Goal: Task Accomplishment & Management: Manage account settings

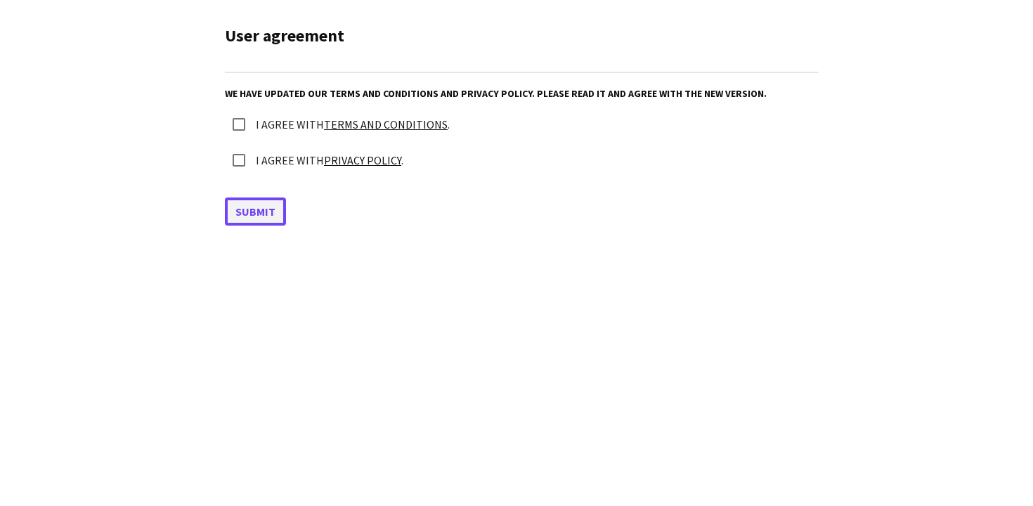
click at [252, 213] on button "Submit" at bounding box center [255, 211] width 61 height 28
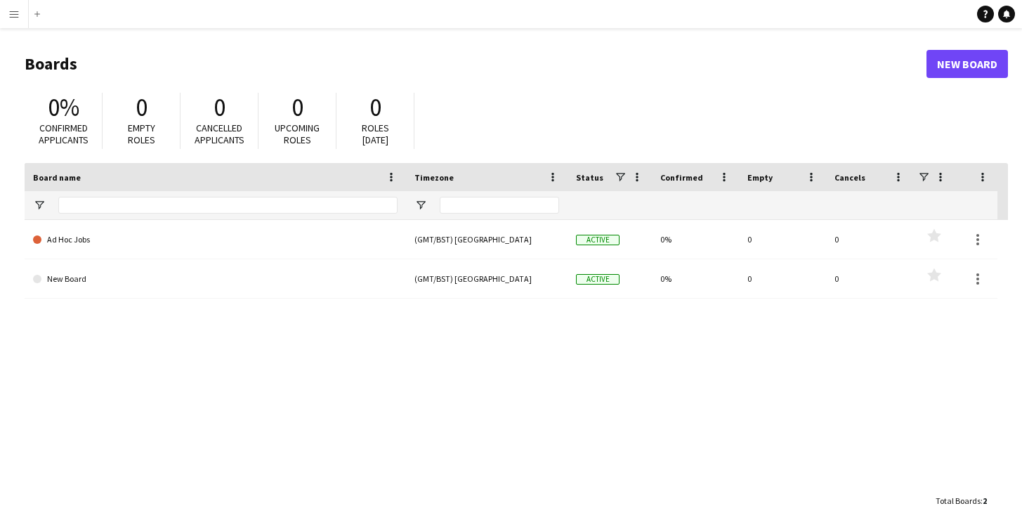
click at [17, 15] on app-icon "Menu" at bounding box center [13, 13] width 11 height 11
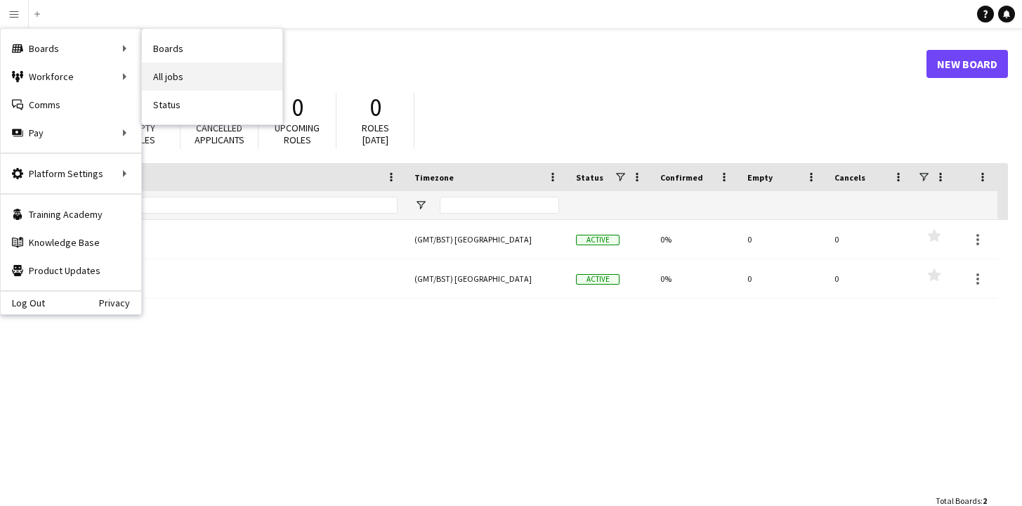
click at [180, 74] on link "All jobs" at bounding box center [212, 77] width 141 height 28
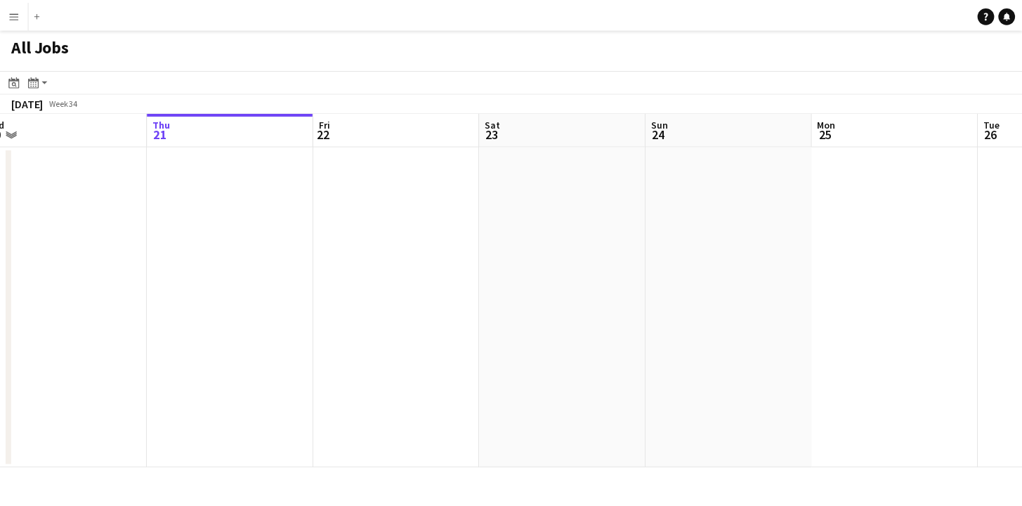
scroll to position [0, 526]
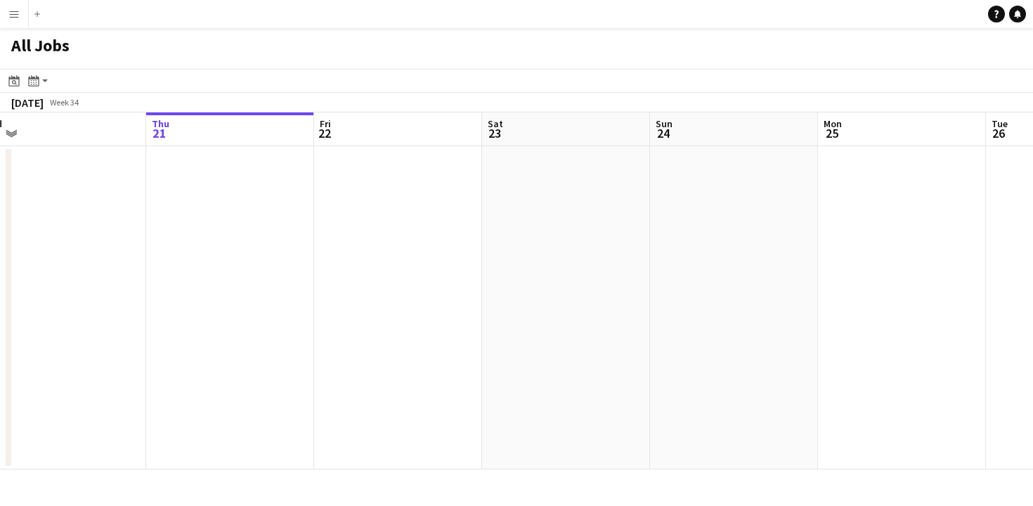
drag, startPoint x: 261, startPoint y: 275, endPoint x: 232, endPoint y: 280, distance: 29.1
click at [239, 282] on app-calendar-viewport "Sun 17 Mon 18 Tue 19 Wed 20 Thu 21 Fri 22 Sat 23 Sun 24 Mon 25 Tue 26 Wed 27 Th…" at bounding box center [516, 290] width 1033 height 357
click at [18, 15] on app-icon "Menu" at bounding box center [13, 13] width 11 height 11
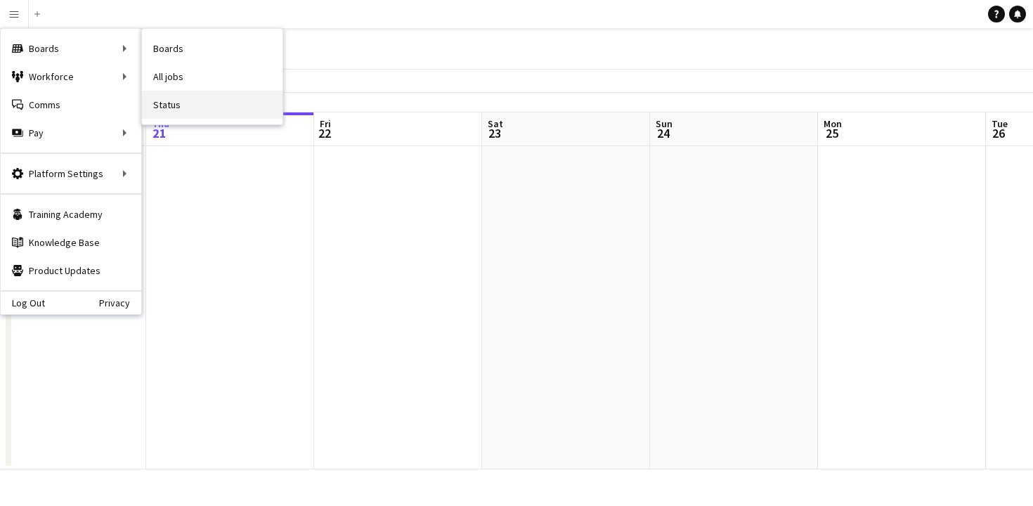
click at [168, 108] on link "Status" at bounding box center [212, 105] width 141 height 28
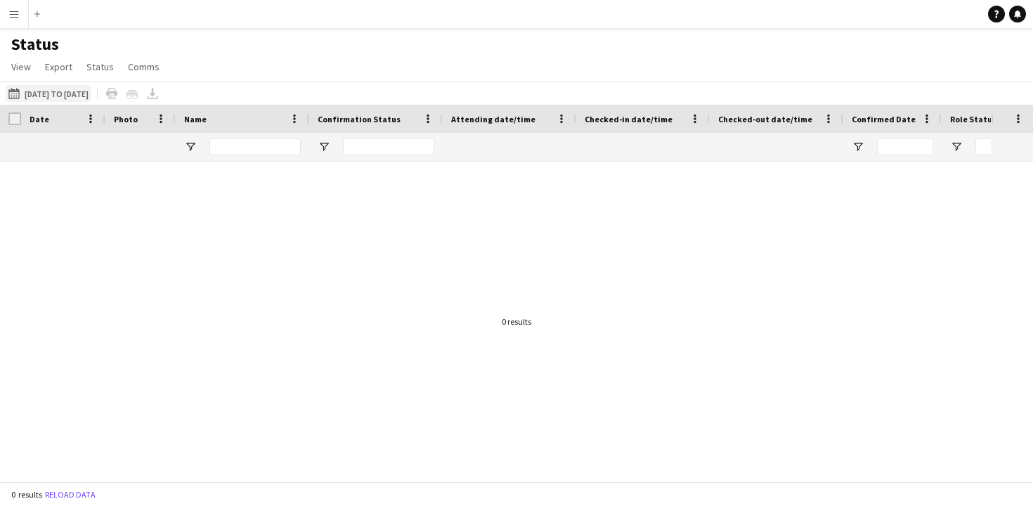
click at [86, 95] on button "21-08-2025 to 27-08-2025 21-08-2025 to 27-08-2025" at bounding box center [49, 93] width 86 height 17
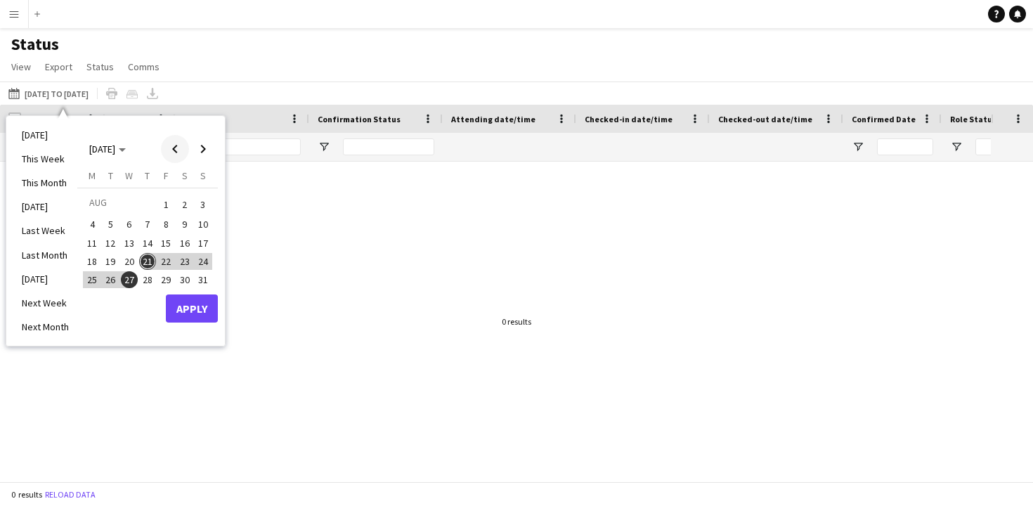
click at [175, 153] on span "Previous month" at bounding box center [175, 149] width 28 height 28
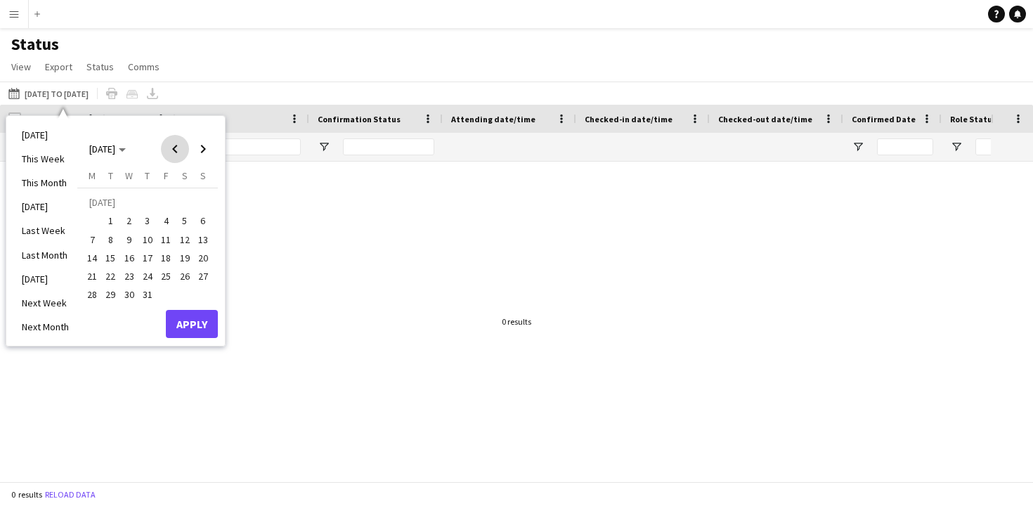
click at [175, 153] on span "Previous month" at bounding box center [175, 149] width 28 height 28
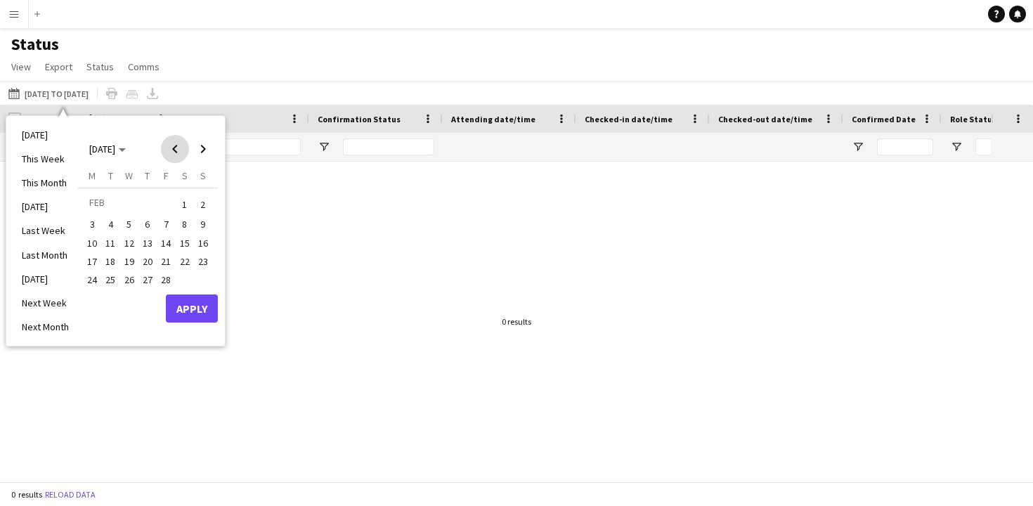
click at [175, 153] on span "Previous month" at bounding box center [175, 149] width 28 height 28
click at [131, 221] on span "1" at bounding box center [129, 221] width 17 height 17
click at [203, 155] on span "Next month" at bounding box center [203, 149] width 28 height 28
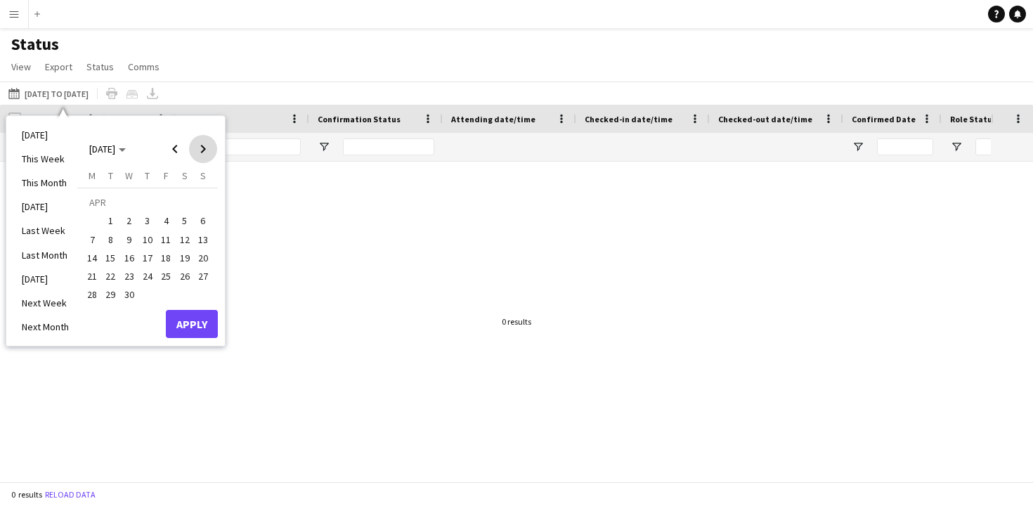
click at [203, 155] on span "Next month" at bounding box center [203, 149] width 28 height 28
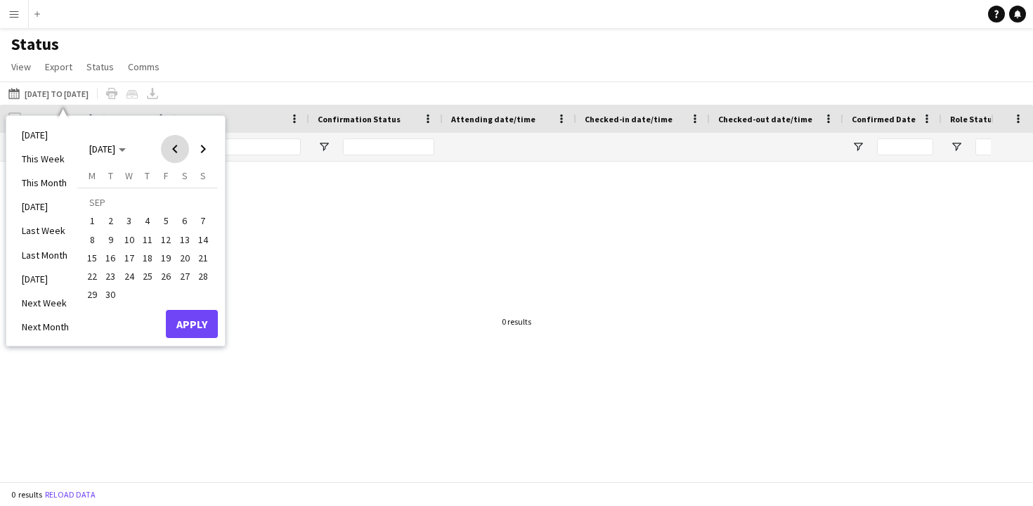
click at [182, 152] on span "Previous month" at bounding box center [175, 149] width 28 height 28
click at [152, 261] on span "21" at bounding box center [147, 261] width 17 height 17
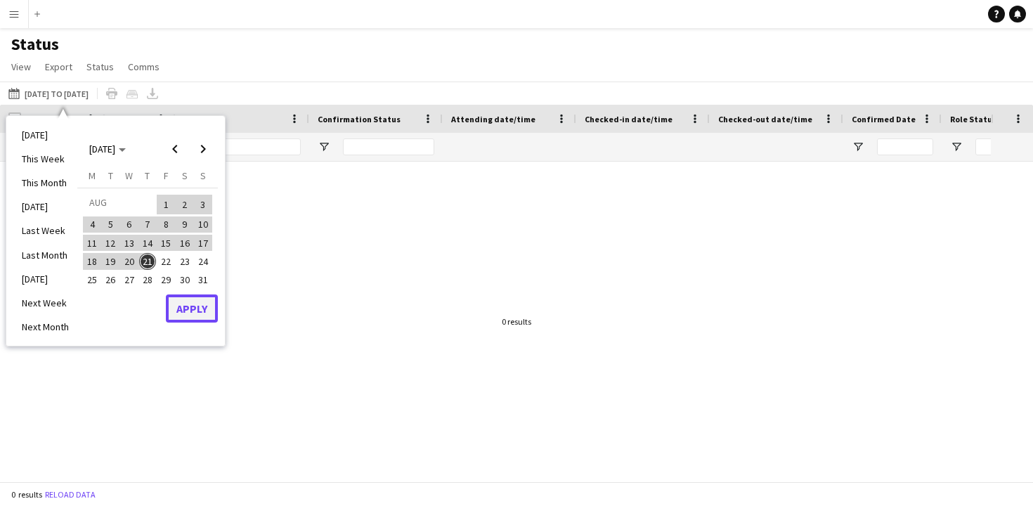
click at [197, 311] on button "Apply" at bounding box center [192, 308] width 52 height 28
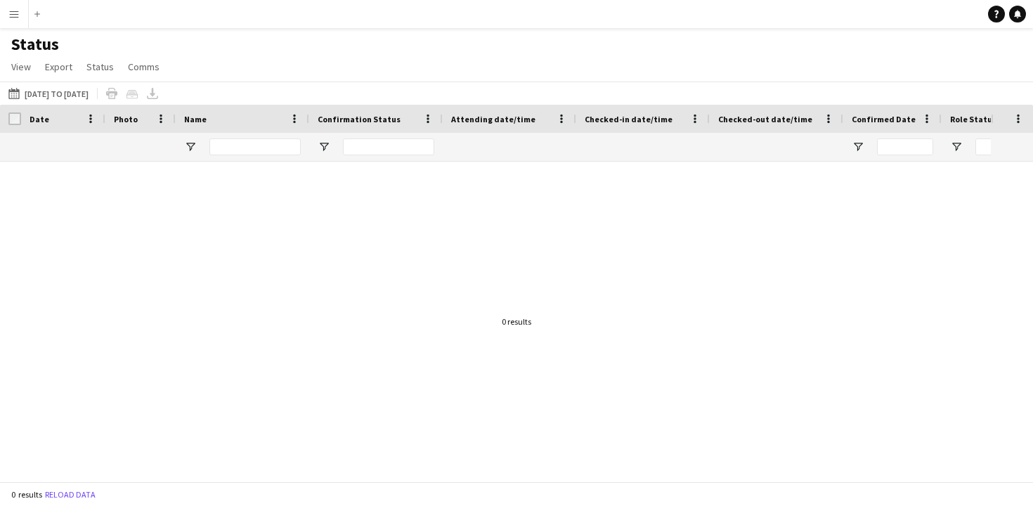
click at [13, 12] on app-icon "Menu" at bounding box center [13, 13] width 11 height 11
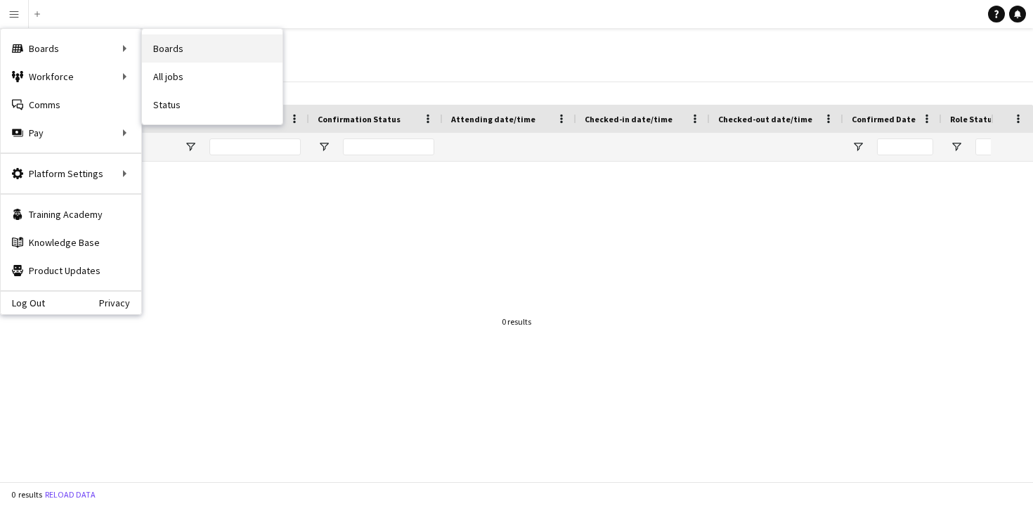
click at [168, 53] on link "Boards" at bounding box center [212, 48] width 141 height 28
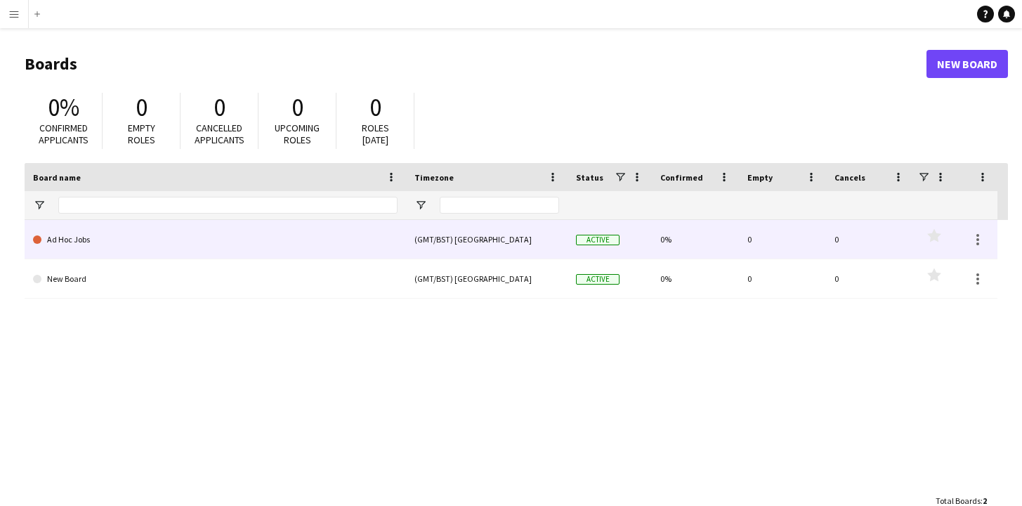
click at [100, 247] on link "Ad Hoc Jobs" at bounding box center [215, 239] width 365 height 39
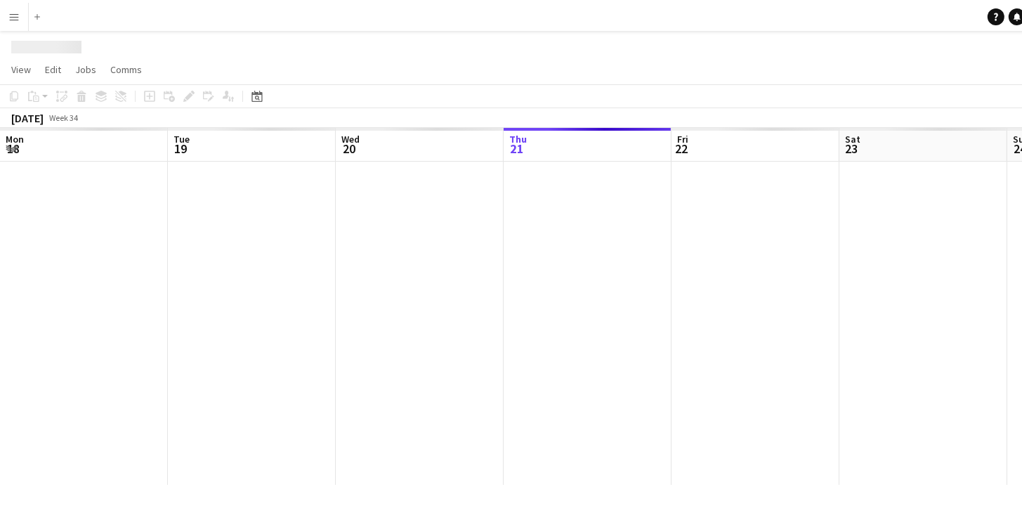
scroll to position [0, 336]
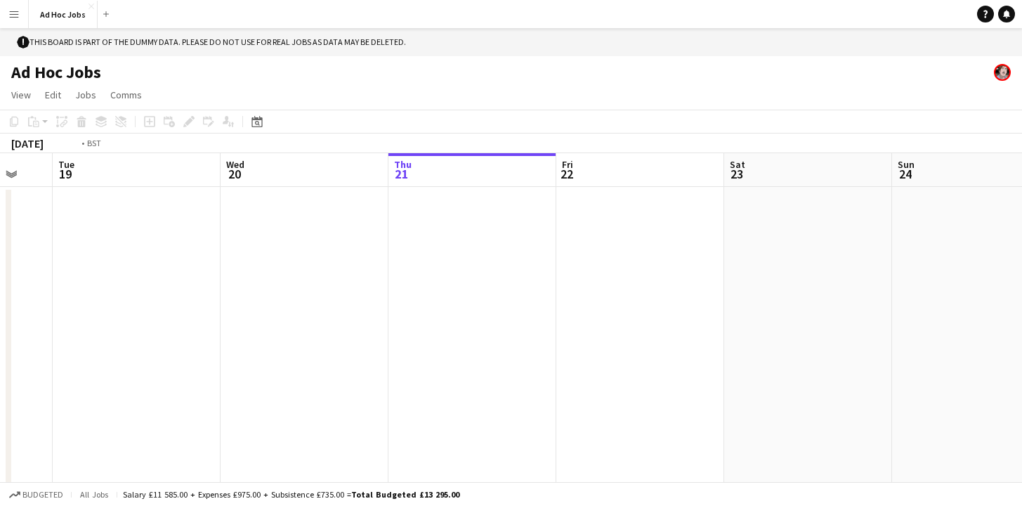
drag, startPoint x: 100, startPoint y: 268, endPoint x: 488, endPoint y: 254, distance: 388.8
click at [488, 254] on app-calendar-viewport "Sun 17 Mon 18 Tue 19 Wed 20 Thu 21 Fri 22 Sat 23 Sun 24 Mon 25 Tue 26 Wed 27 Th…" at bounding box center [511, 331] width 1022 height 357
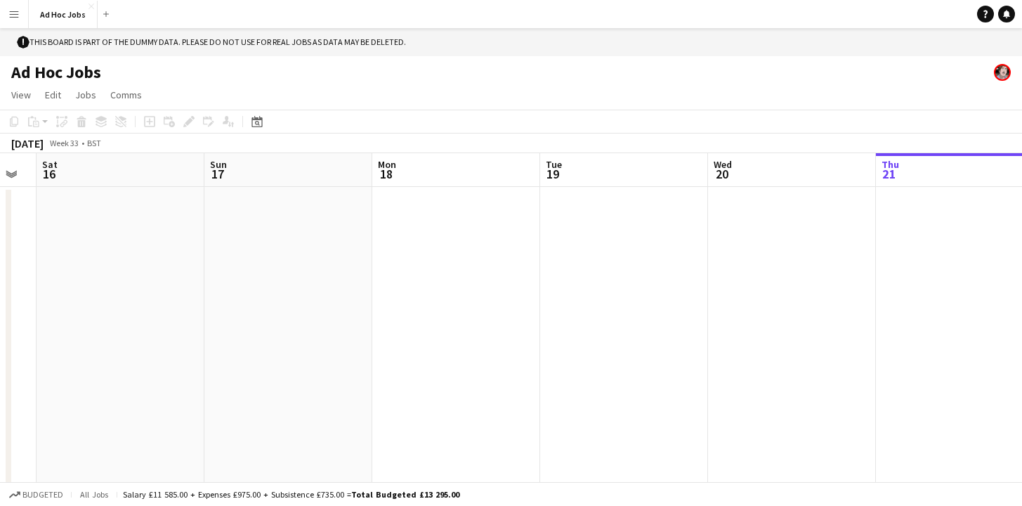
drag, startPoint x: 226, startPoint y: 282, endPoint x: 460, endPoint y: 279, distance: 234.0
click at [466, 280] on app-calendar-viewport "Thu 14 Fri 15 Sat 16 Sun 17 Mon 18 Tue 19 Wed 20 Thu 21 Fri 22 Sat 23 Sun 24 Mo…" at bounding box center [511, 331] width 1022 height 357
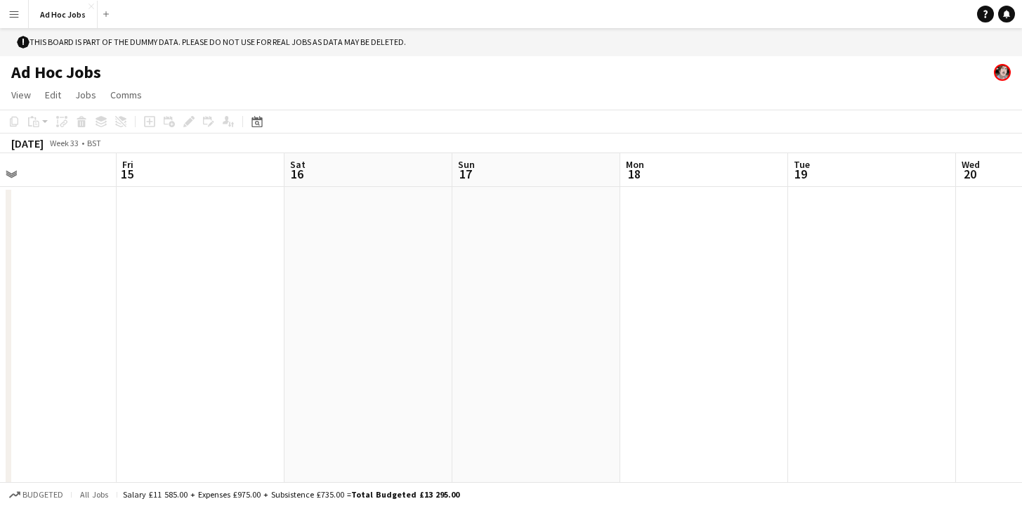
drag, startPoint x: 420, startPoint y: 292, endPoint x: 481, endPoint y: 283, distance: 61.1
click at [496, 284] on app-calendar-viewport "Tue 12 Wed 13 Thu 14 Fri 15 Sat 16 Sun 17 Mon 18 Tue 19 Wed 20 Thu 21 Fri 22 Sa…" at bounding box center [511, 331] width 1022 height 357
drag, startPoint x: 221, startPoint y: 308, endPoint x: 327, endPoint y: 299, distance: 105.8
click at [326, 301] on app-calendar-viewport "Mon 11 Tue 12 Wed 13 Thu 14 Fri 15 Sat 16 Sun 17 Mon 18 Tue 19 Wed 20 Thu 21 Fr…" at bounding box center [511, 331] width 1022 height 357
drag, startPoint x: 128, startPoint y: 289, endPoint x: 341, endPoint y: 284, distance: 213.0
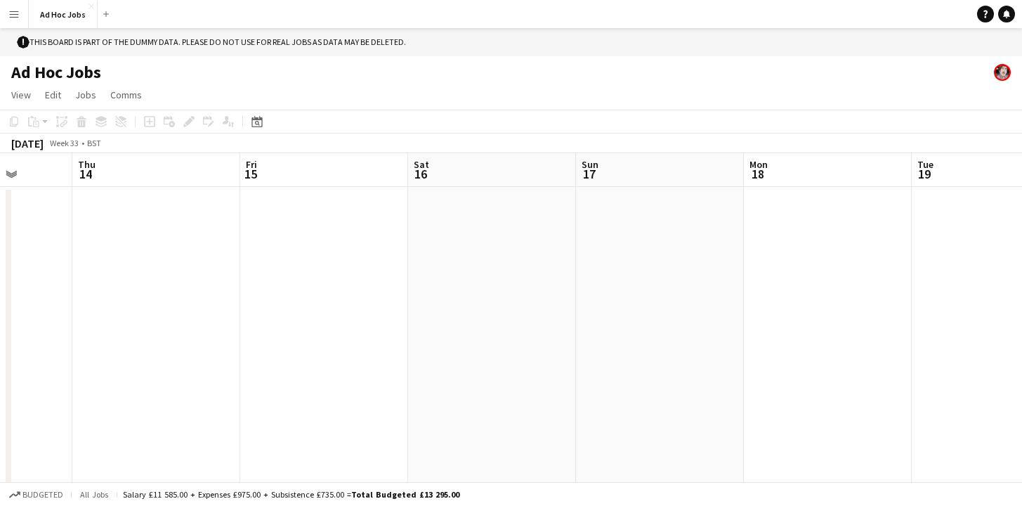
click at [341, 284] on app-calendar-viewport "Mon 11 Tue 12 Wed 13 Thu 14 Fri 15 Sat 16 Sun 17 Mon 18 Tue 19 Wed 20 Thu 21 Fr…" at bounding box center [511, 331] width 1022 height 357
drag, startPoint x: 146, startPoint y: 294, endPoint x: 314, endPoint y: 279, distance: 168.6
click at [337, 281] on app-calendar-viewport "Sun 10 Mon 11 Tue 12 Wed 13 Thu 14 Fri 15 Sat 16 Sun 17 Mon 18 Tue 19 Wed 20 Th…" at bounding box center [511, 331] width 1022 height 357
drag, startPoint x: 181, startPoint y: 285, endPoint x: 240, endPoint y: 279, distance: 60.1
click at [236, 280] on app-calendar-viewport "Sat 9 Sun 10 Mon 11 Tue 12 Wed 13 Thu 14 Fri 15 Sat 16 Sun 17 Mon 18 Tue 19 Wed…" at bounding box center [511, 331] width 1022 height 357
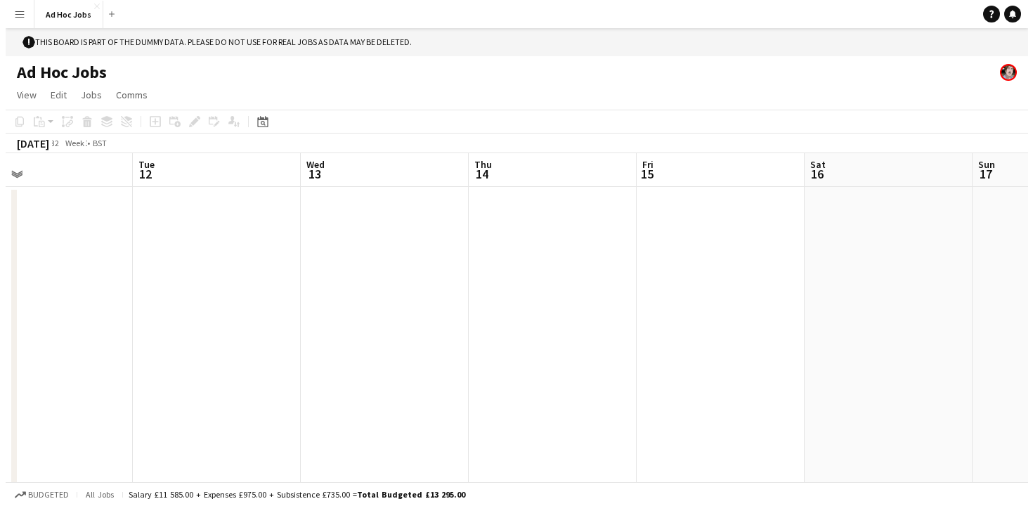
scroll to position [0, 321]
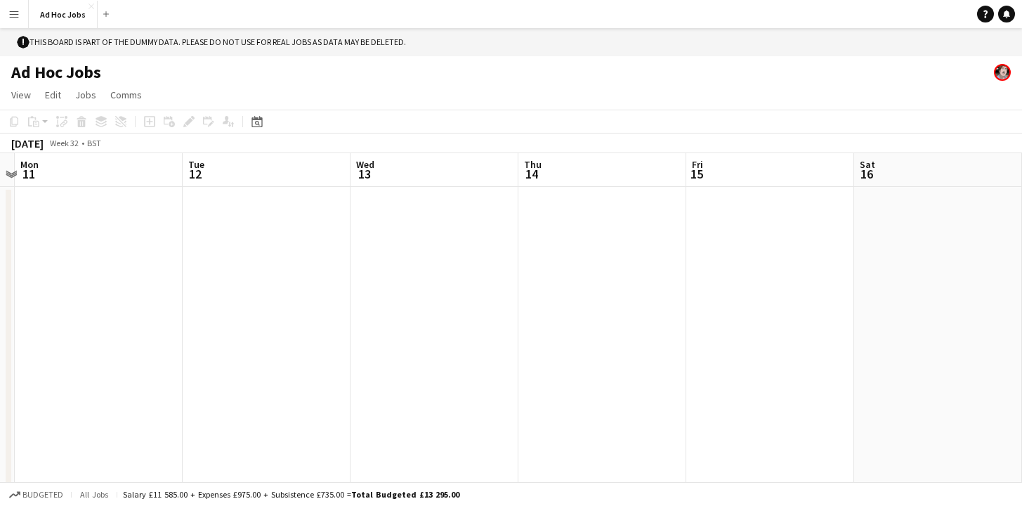
click at [16, 15] on app-icon "Menu" at bounding box center [13, 13] width 11 height 11
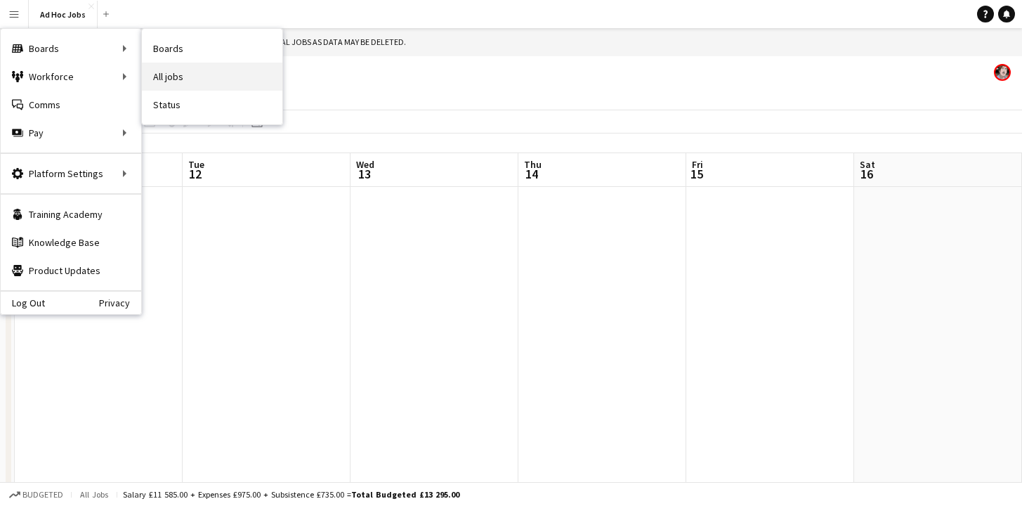
click at [162, 77] on link "All jobs" at bounding box center [212, 77] width 141 height 28
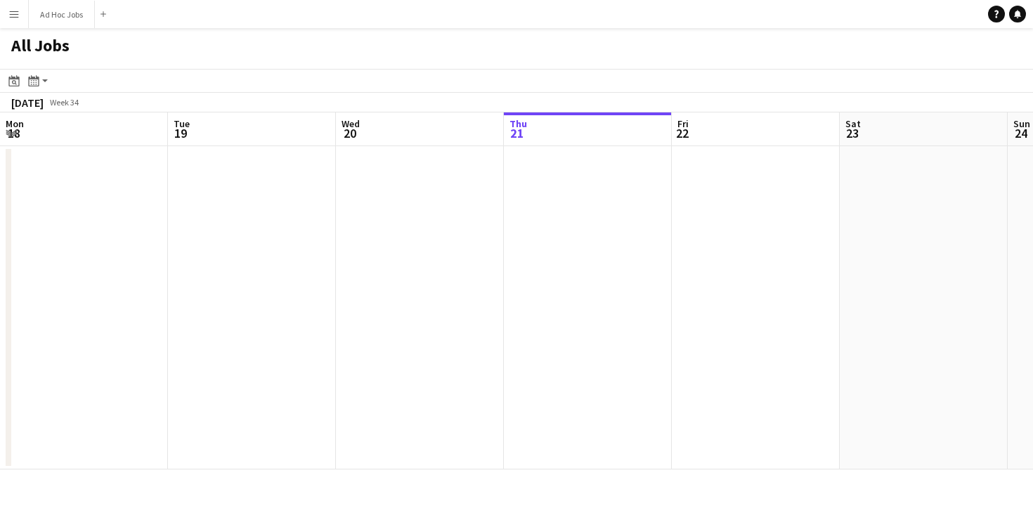
scroll to position [0, 336]
click at [44, 80] on app-action-btn "Month view / Day view" at bounding box center [37, 80] width 25 height 17
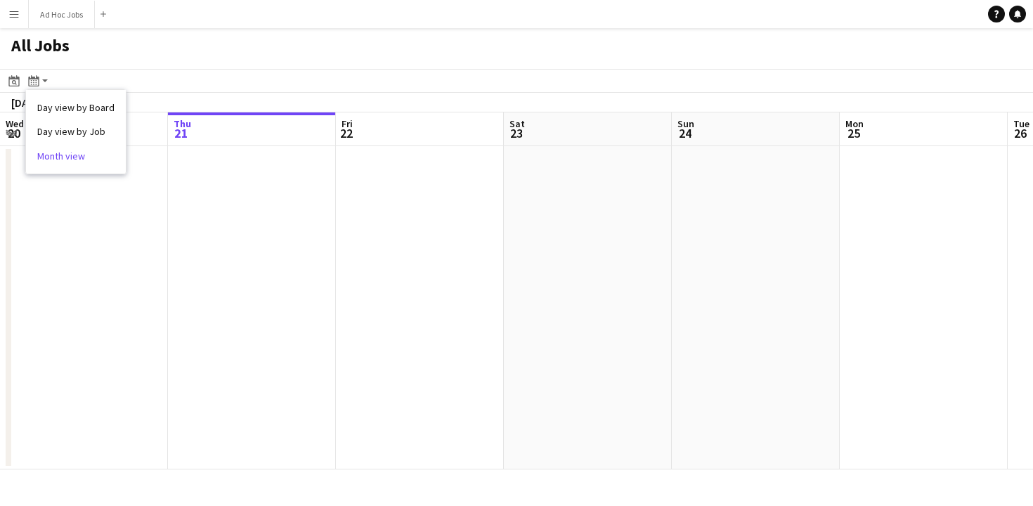
click at [60, 155] on link "Month view" at bounding box center [75, 156] width 77 height 13
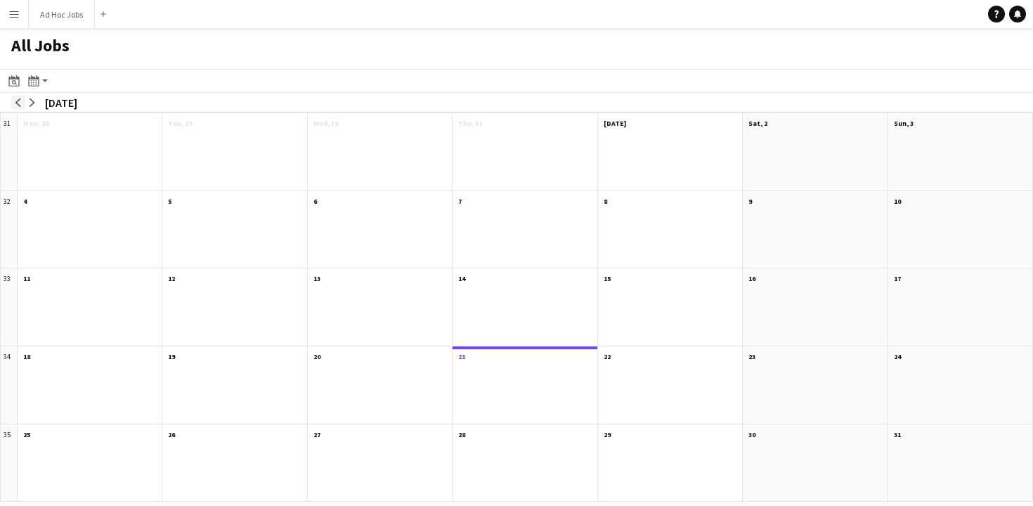
click at [18, 105] on app-icon "arrow-left" at bounding box center [18, 102] width 8 height 8
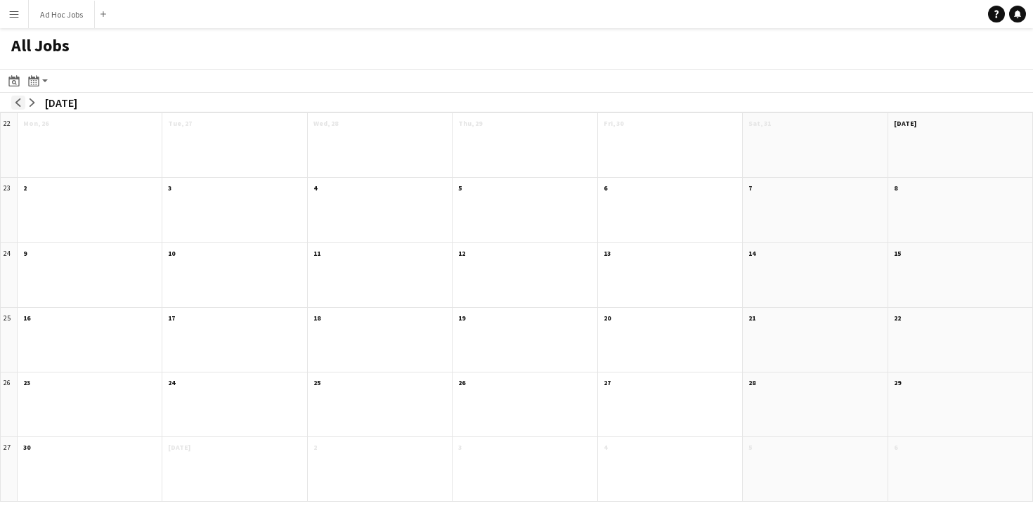
click at [18, 105] on app-icon "arrow-left" at bounding box center [18, 102] width 8 height 8
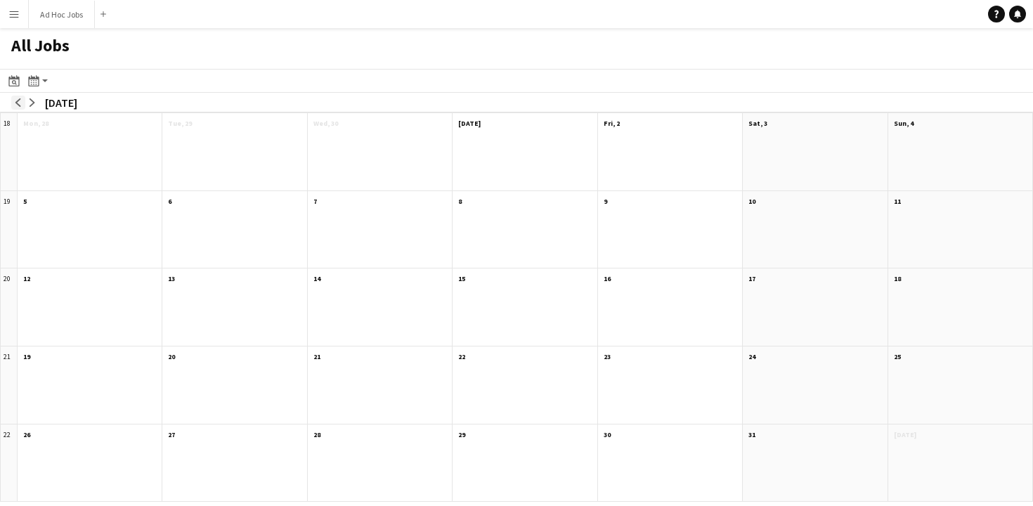
click at [18, 105] on app-icon "arrow-left" at bounding box center [18, 102] width 8 height 8
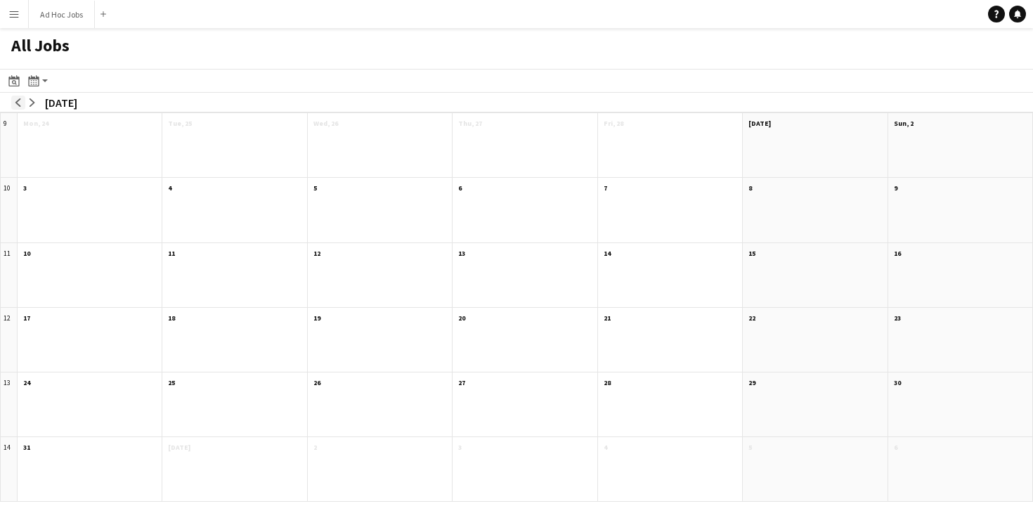
click at [18, 105] on app-icon "arrow-left" at bounding box center [18, 102] width 8 height 8
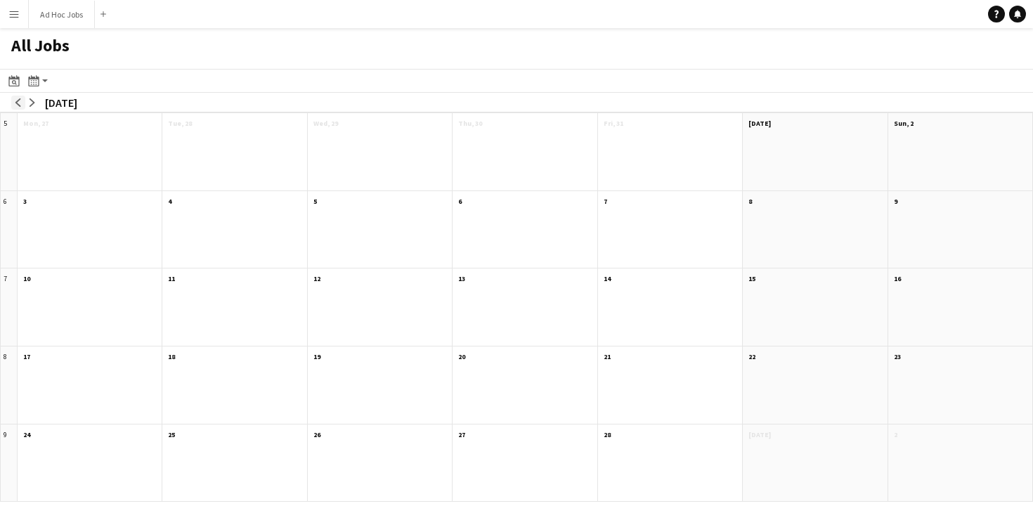
click at [18, 105] on app-icon "arrow-left" at bounding box center [18, 102] width 8 height 8
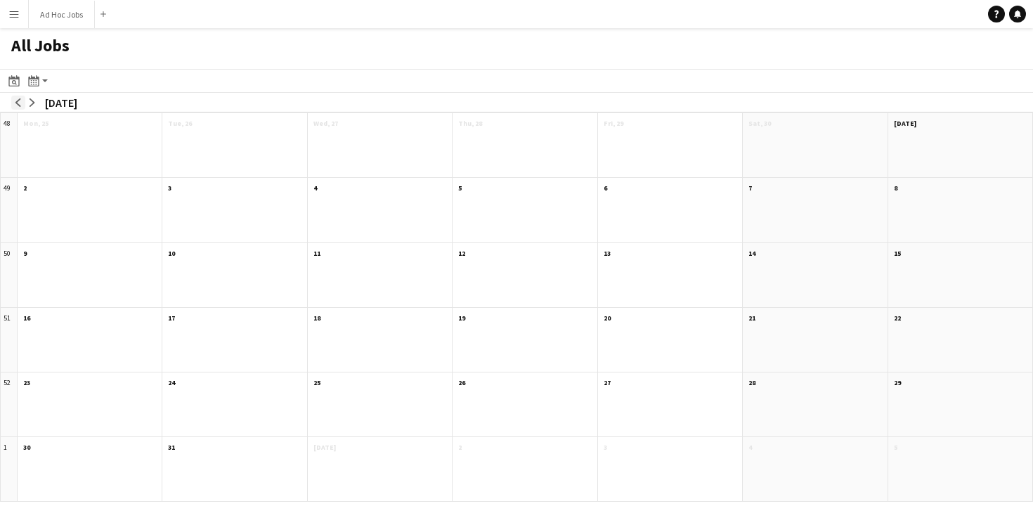
click at [18, 105] on app-icon "arrow-left" at bounding box center [18, 102] width 8 height 8
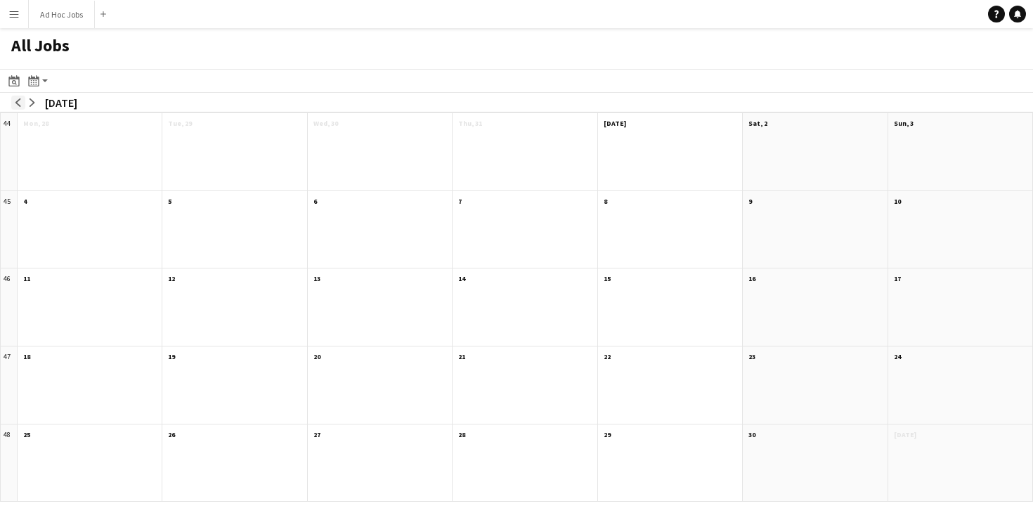
click at [18, 105] on app-icon "arrow-left" at bounding box center [18, 102] width 8 height 8
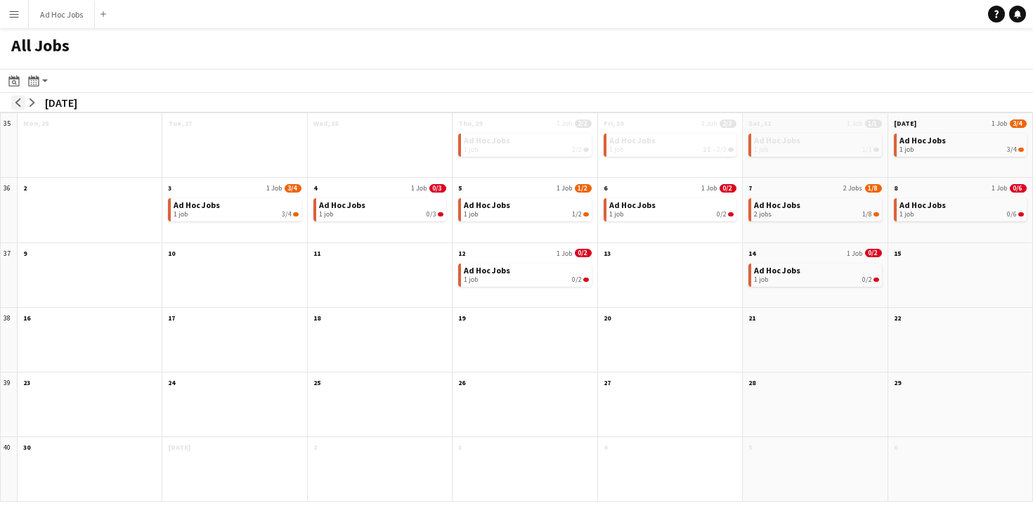
click at [18, 105] on app-icon "arrow-left" at bounding box center [18, 102] width 8 height 8
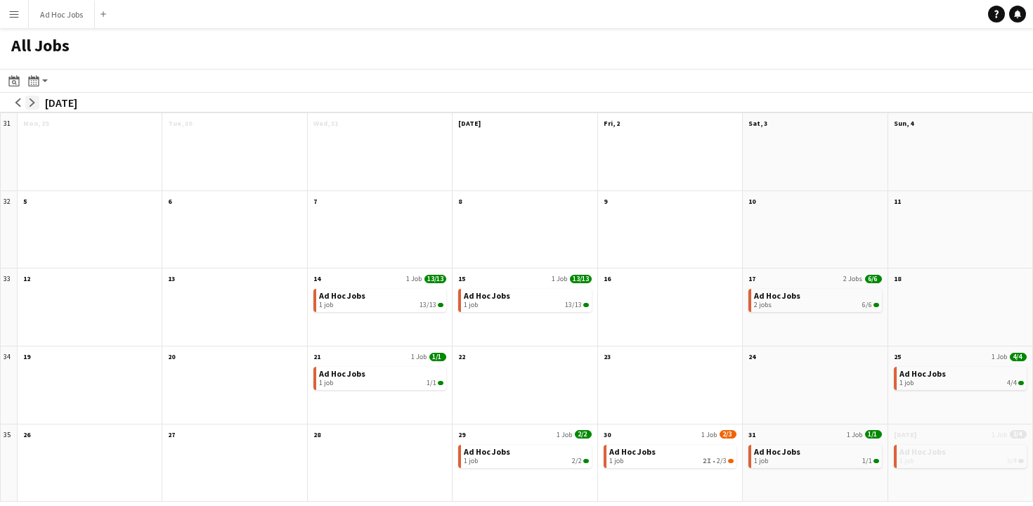
click at [31, 103] on app-icon "arrow-right" at bounding box center [32, 102] width 8 height 8
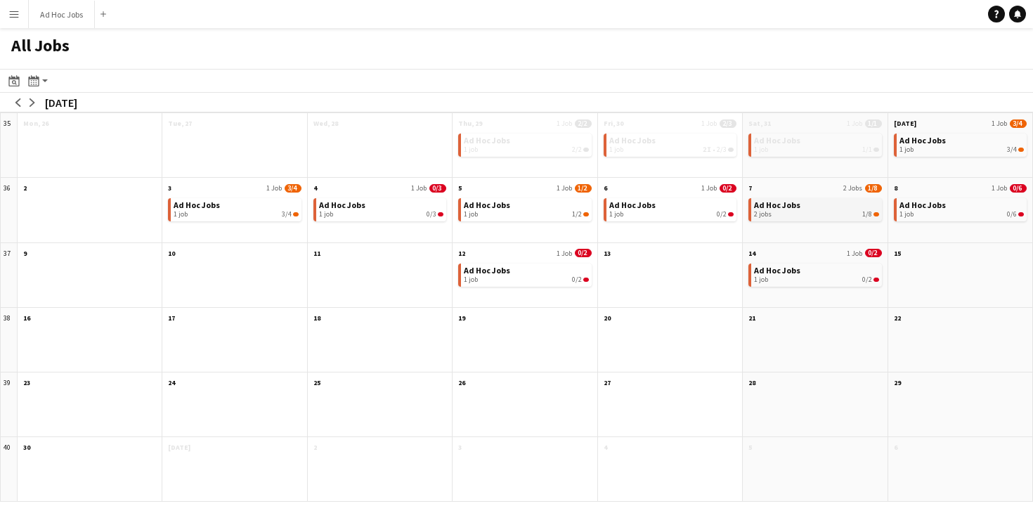
click at [821, 210] on div "2 jobs 1/8" at bounding box center [816, 214] width 124 height 8
click at [13, 18] on app-icon "Menu" at bounding box center [13, 13] width 11 height 11
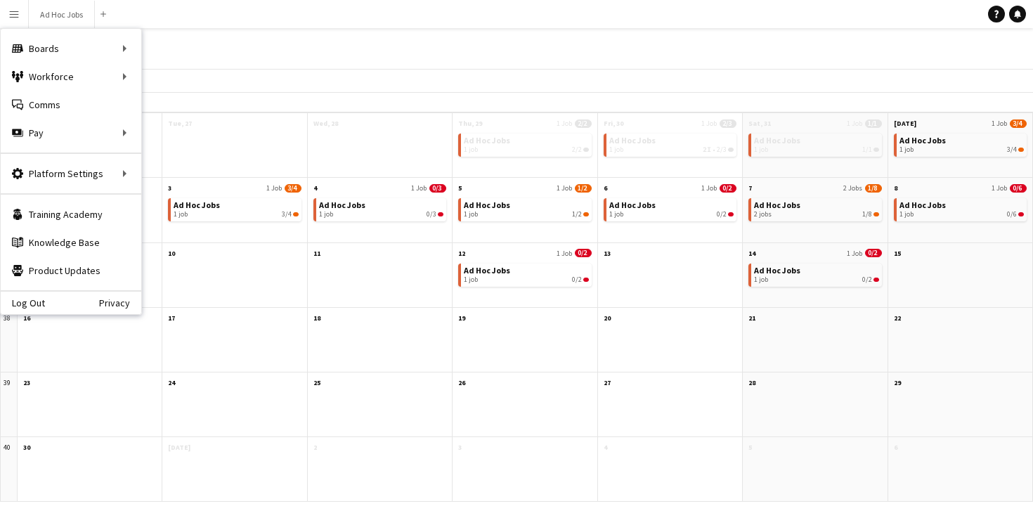
click at [34, 310] on div "Log Out Privacy" at bounding box center [71, 302] width 141 height 24
click at [32, 306] on link "Log Out" at bounding box center [23, 302] width 44 height 11
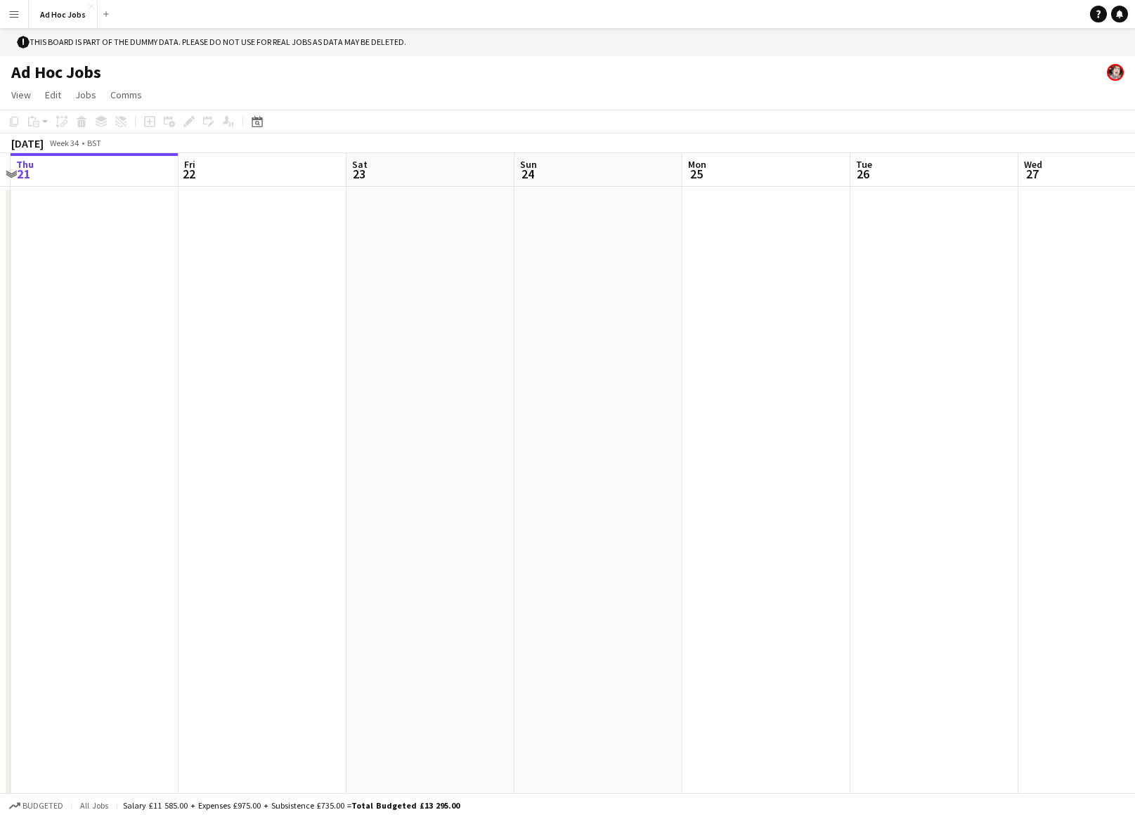
scroll to position [0, 458]
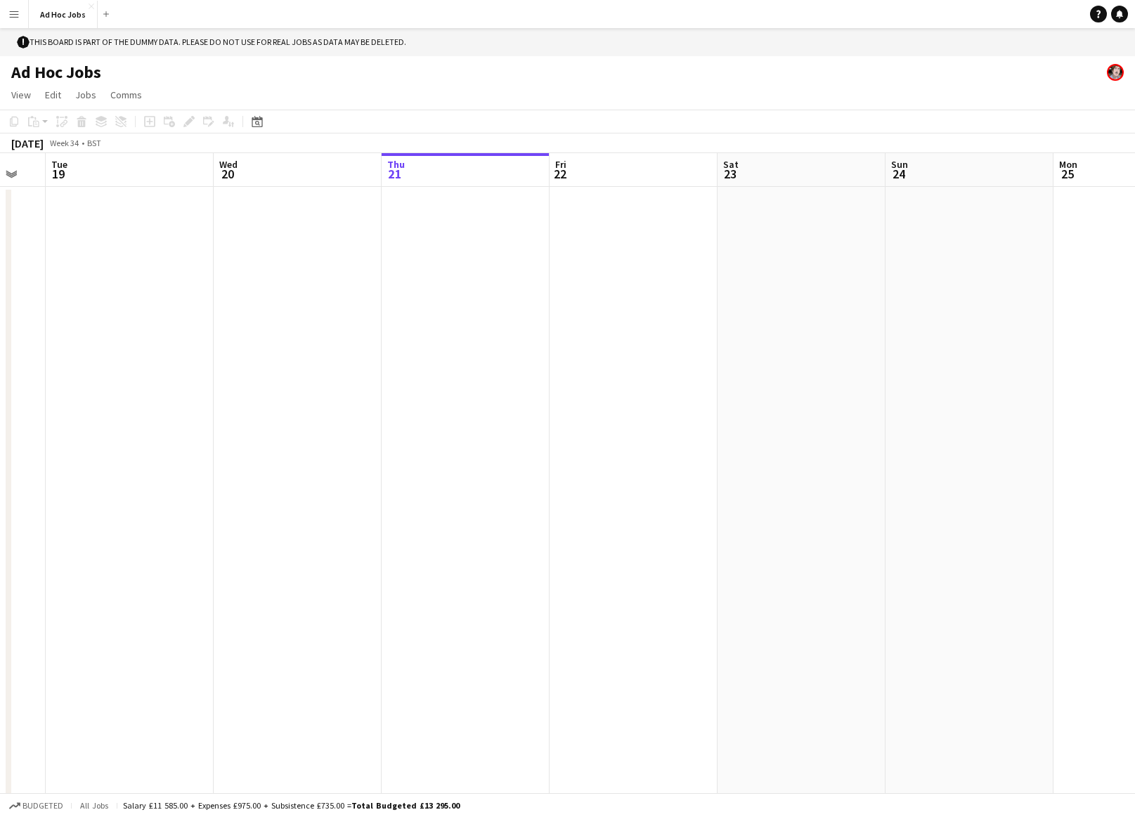
drag, startPoint x: 456, startPoint y: 305, endPoint x: 637, endPoint y: 275, distance: 183.8
click at [672, 292] on app-calendar-viewport "Sat 16 Sun 17 Mon 18 Tue 19 Wed 20 Thu 21 Fri 22 Sat 23 Sun 24 Mon 25 Tue 26 We…" at bounding box center [567, 487] width 1135 height 668
click at [15, 16] on app-icon "Menu" at bounding box center [13, 13] width 11 height 11
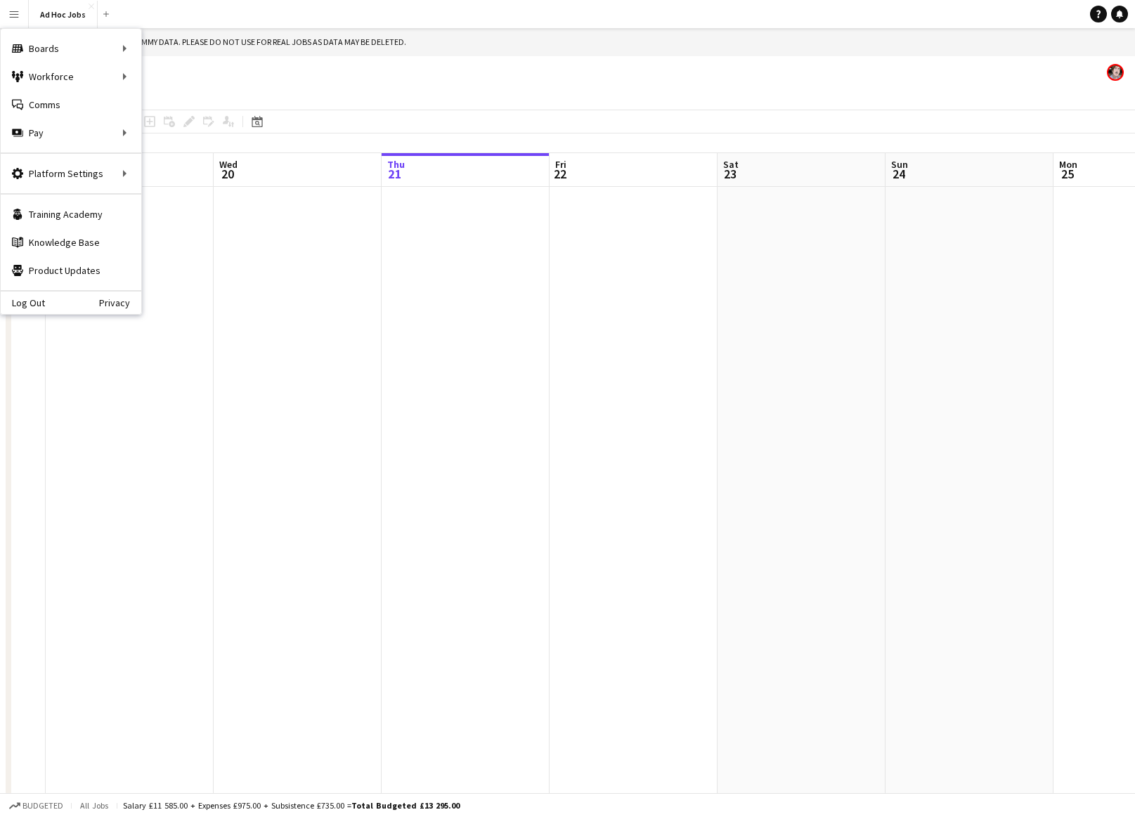
click at [221, 69] on div "Ad Hoc Jobs" at bounding box center [567, 69] width 1135 height 27
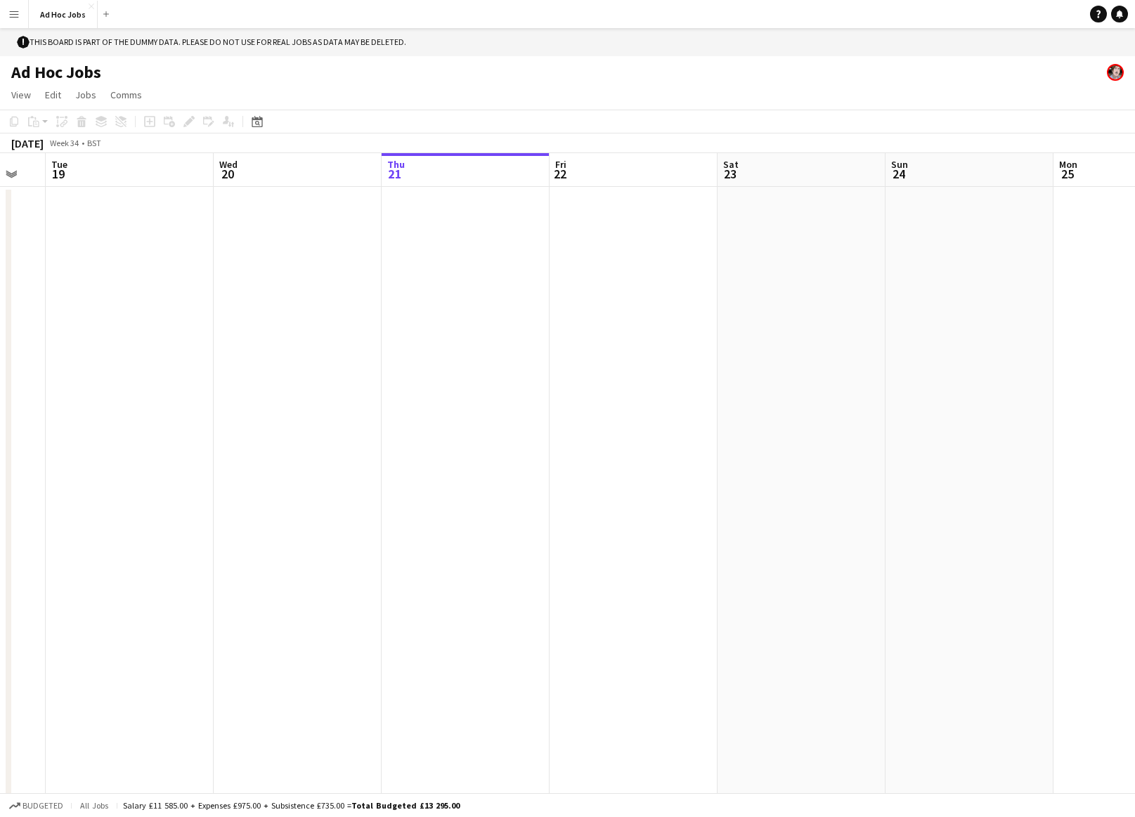
click at [15, 13] on app-icon "Menu" at bounding box center [13, 13] width 11 height 11
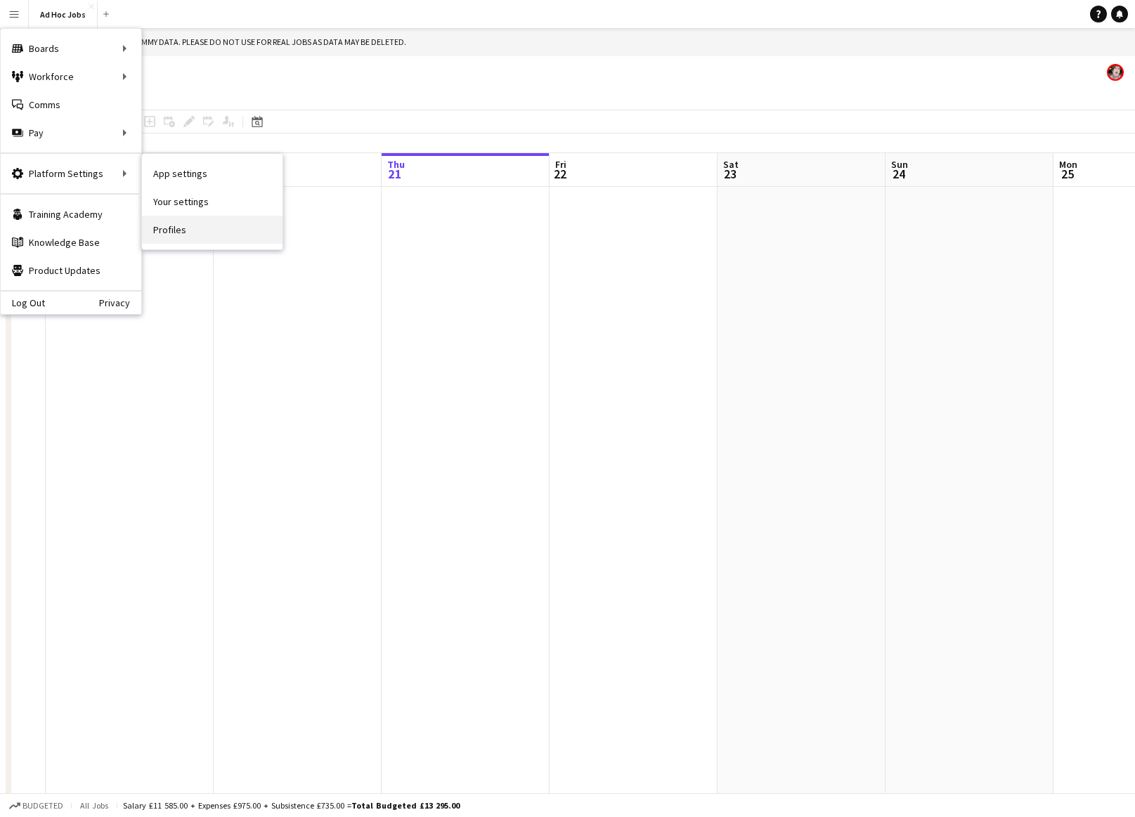
click at [176, 233] on link "Profiles" at bounding box center [212, 230] width 141 height 28
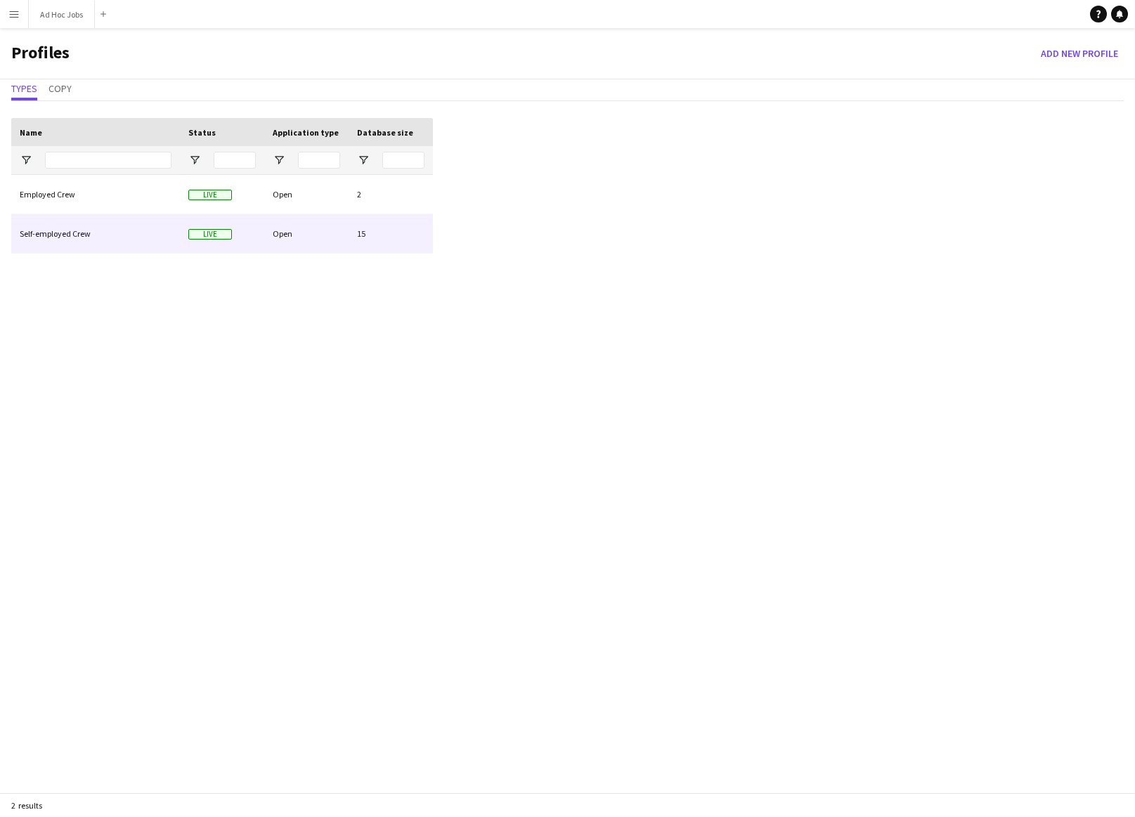
click at [300, 229] on div "Open" at bounding box center [306, 233] width 84 height 39
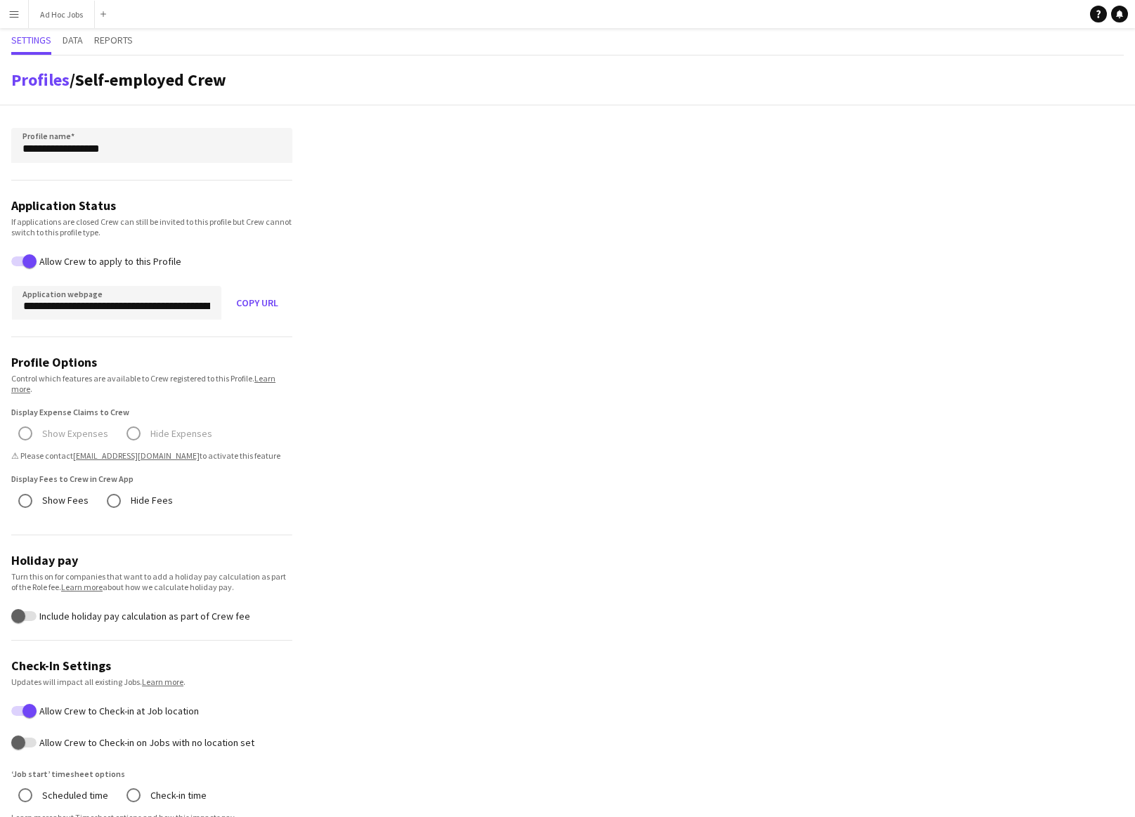
click at [18, 16] on app-icon "Menu" at bounding box center [13, 13] width 11 height 11
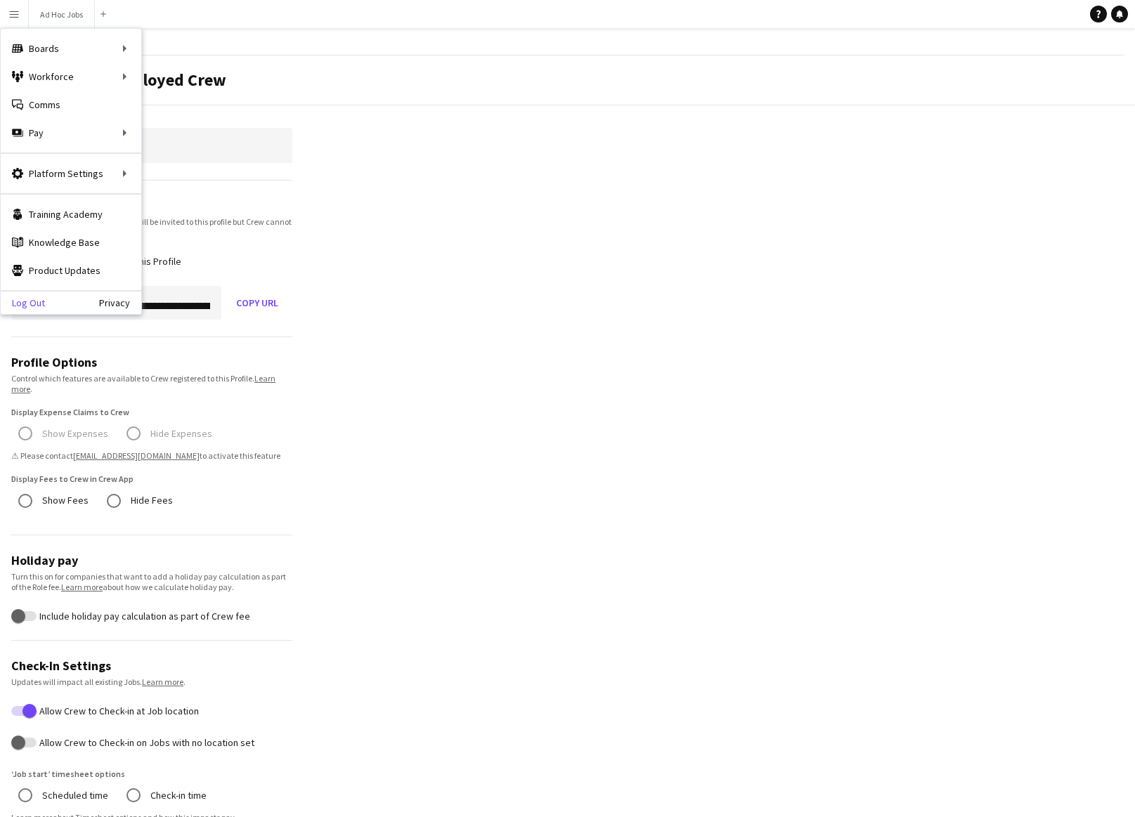
click at [32, 303] on link "Log Out" at bounding box center [23, 302] width 44 height 11
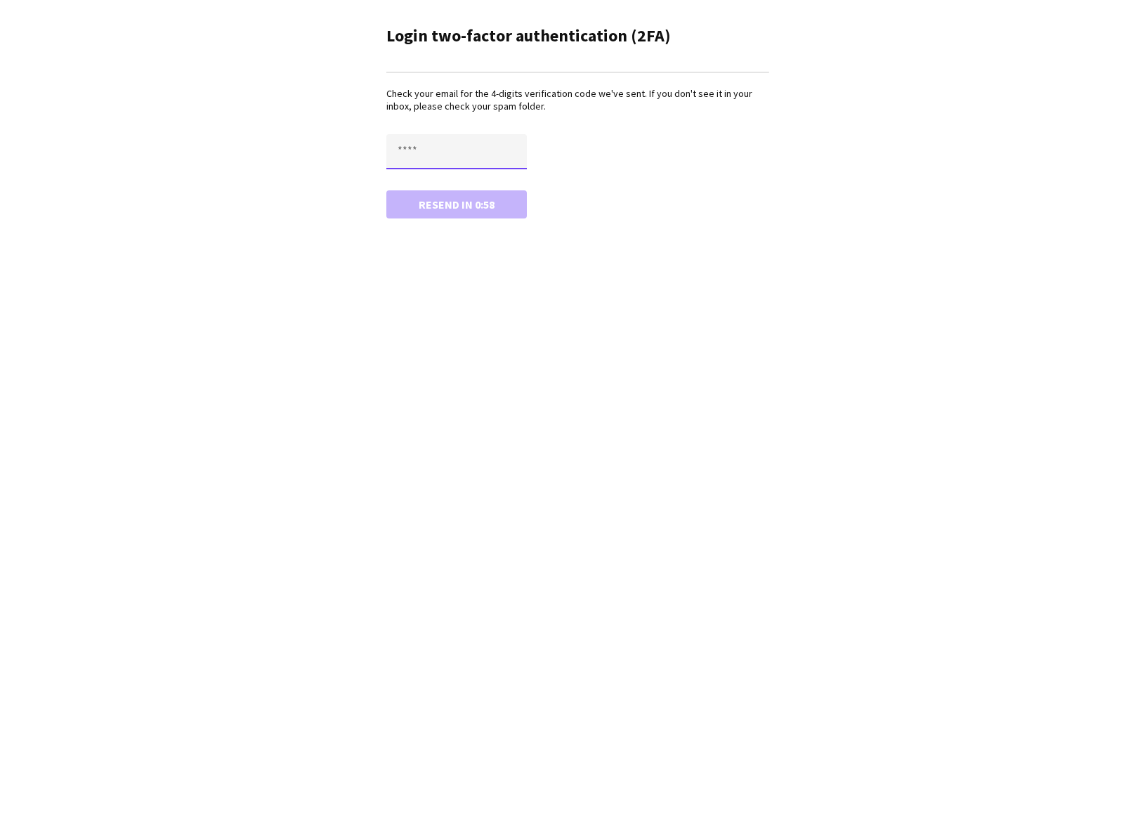
click at [435, 155] on input "text" at bounding box center [456, 151] width 141 height 35
type input "****"
click at [386, 190] on button "Confirm" at bounding box center [456, 204] width 141 height 28
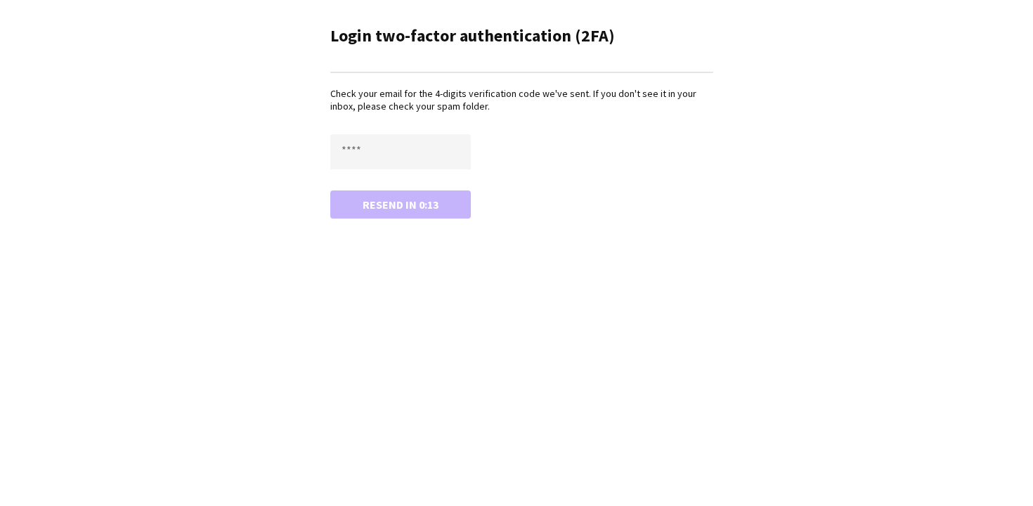
click at [330, 154] on main "Login two-factor authentication (2FA) Check your email for the 4-digits verific…" at bounding box center [517, 120] width 422 height 240
click at [337, 156] on input "text" at bounding box center [400, 151] width 141 height 35
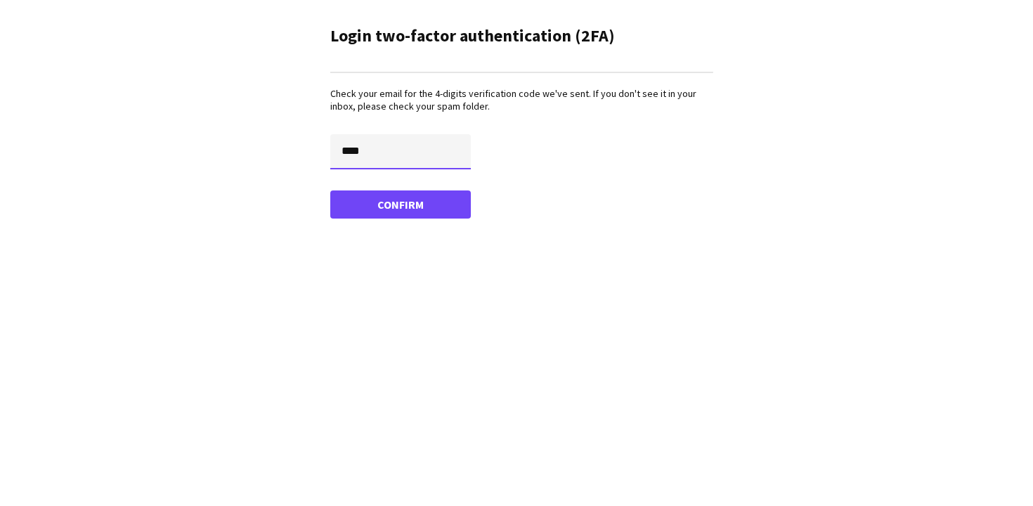
type input "****"
click at [330, 190] on button "Confirm" at bounding box center [400, 204] width 141 height 28
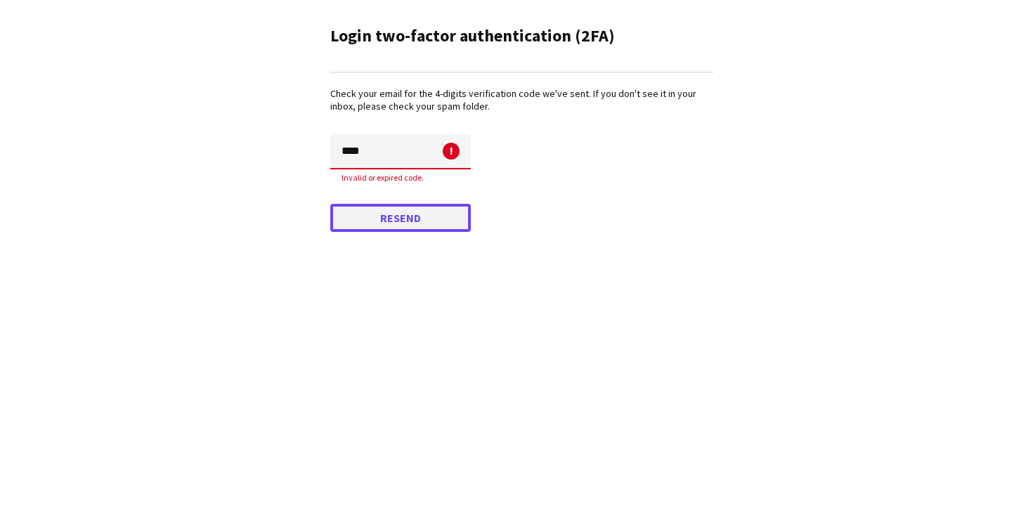
click at [396, 219] on button "Resend" at bounding box center [400, 218] width 141 height 28
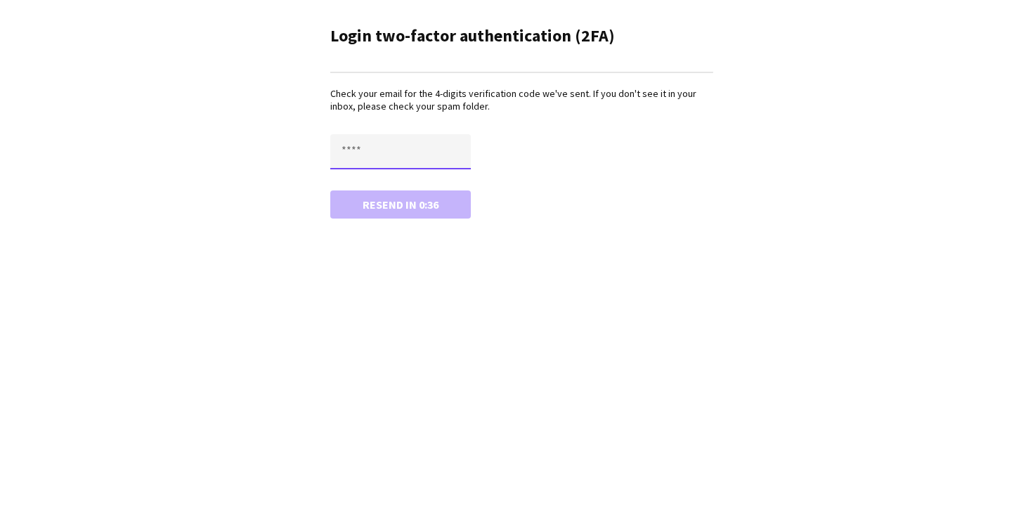
click at [376, 157] on input "text" at bounding box center [400, 151] width 141 height 35
type input "****"
click at [330, 190] on button "Confirm" at bounding box center [400, 204] width 141 height 28
